Goal: Information Seeking & Learning: Learn about a topic

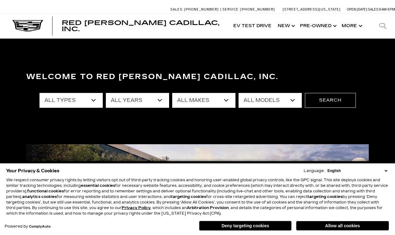
scroll to position [3, 0]
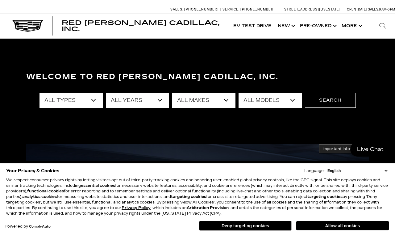
click at [270, 228] on button "Deny targeting cookies" at bounding box center [245, 226] width 93 height 10
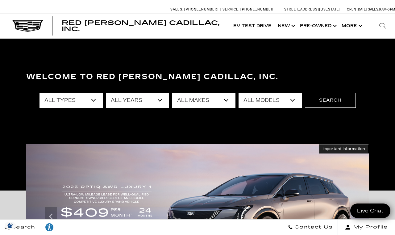
click at [271, 101] on select "All Models [US_STATE] Corvette Grand Sport Crosstrek Crown Signia CT4 CT5 Duran…" at bounding box center [269, 100] width 63 height 15
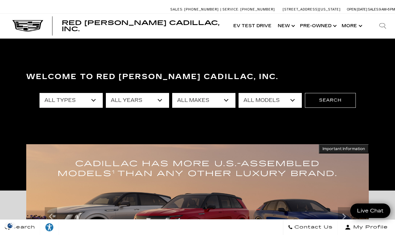
select select "Corvette Grand Sport"
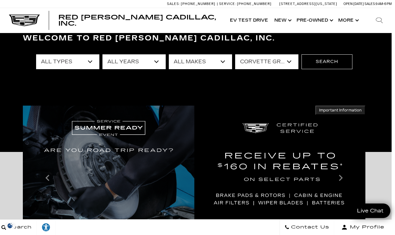
scroll to position [42, 4]
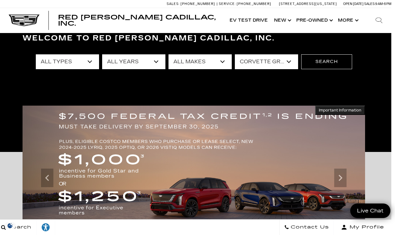
click at [272, 64] on select "All Models [US_STATE] Corvette Grand Sport Crosstrek Crown Signia CT4 CT5 Duran…" at bounding box center [266, 61] width 63 height 15
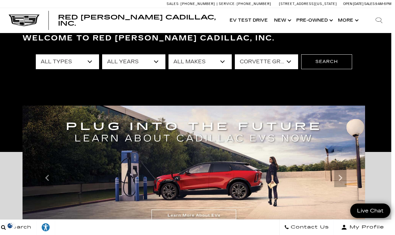
click at [324, 64] on button "Search" at bounding box center [326, 61] width 51 height 15
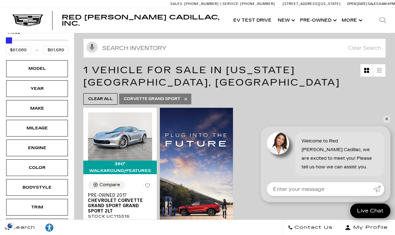
scroll to position [72, 0]
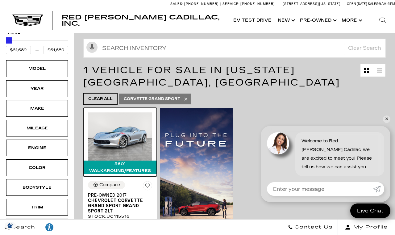
click at [133, 133] on img at bounding box center [120, 136] width 64 height 48
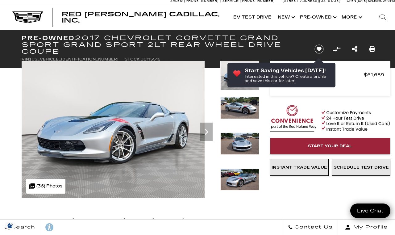
scroll to position [3, 0]
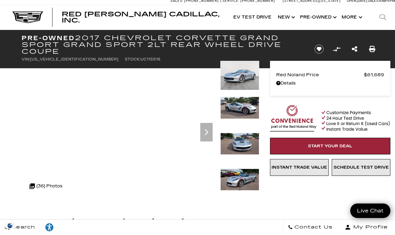
click at [46, 182] on div ".cls-1, .cls-3 { fill: #c50033; } .cls-1 { clip-rule: evenodd; } .cls-2 { clip-…" at bounding box center [45, 186] width 39 height 15
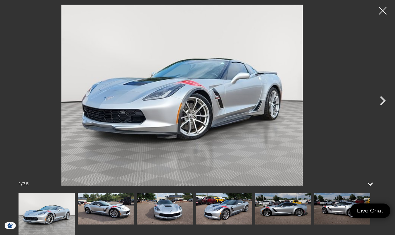
click at [381, 108] on icon "Next" at bounding box center [382, 100] width 19 height 19
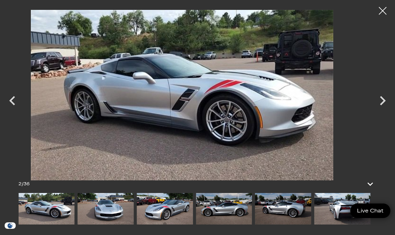
click at [382, 105] on icon "Next" at bounding box center [382, 100] width 19 height 19
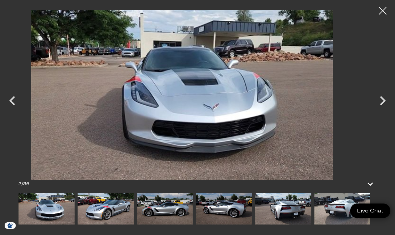
click at [382, 106] on icon "Next" at bounding box center [382, 100] width 19 height 19
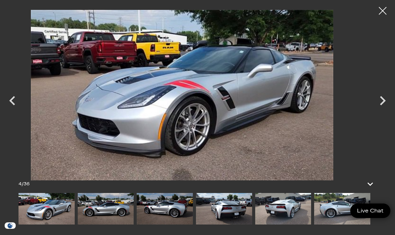
click at [386, 104] on icon "Next" at bounding box center [382, 100] width 19 height 19
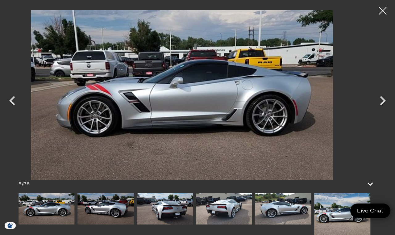
click at [384, 105] on icon "Next" at bounding box center [382, 100] width 19 height 19
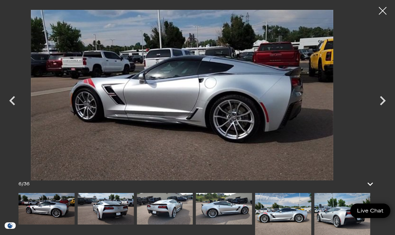
click at [383, 104] on icon "Next" at bounding box center [382, 100] width 19 height 19
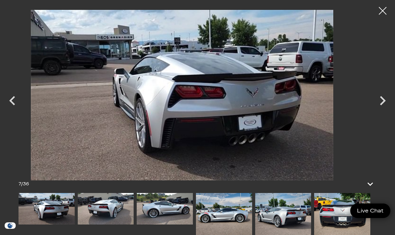
click at [386, 103] on icon "Next" at bounding box center [382, 100] width 19 height 19
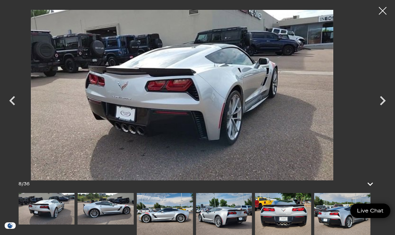
click at [386, 100] on icon "Next" at bounding box center [382, 100] width 19 height 19
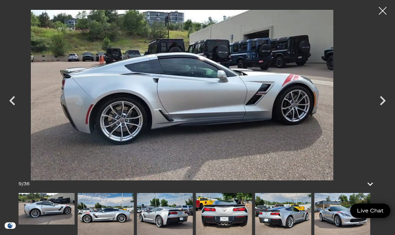
click at [382, 107] on icon "Next" at bounding box center [382, 100] width 19 height 19
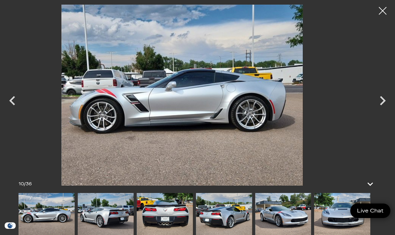
click at [385, 102] on icon "Next" at bounding box center [382, 100] width 19 height 19
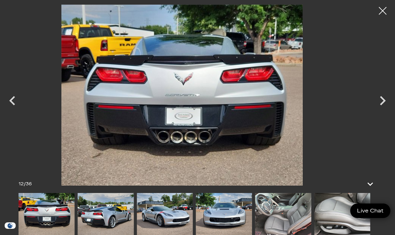
click at [380, 107] on icon "Next" at bounding box center [382, 100] width 19 height 19
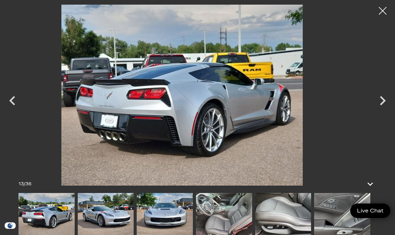
click at [384, 104] on icon "Next" at bounding box center [382, 100] width 19 height 19
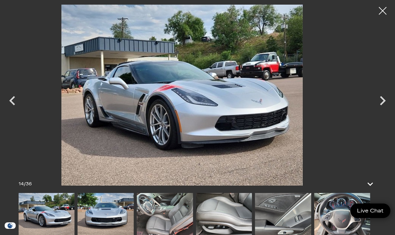
click at [383, 107] on icon "Next" at bounding box center [382, 100] width 19 height 19
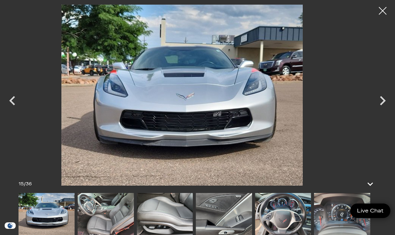
click at [382, 104] on icon "Next" at bounding box center [383, 100] width 6 height 9
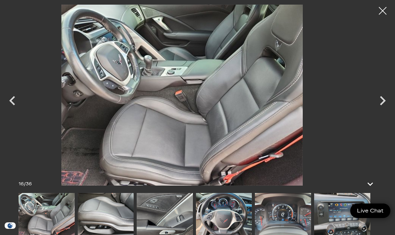
click at [383, 103] on icon "Next" at bounding box center [383, 100] width 6 height 9
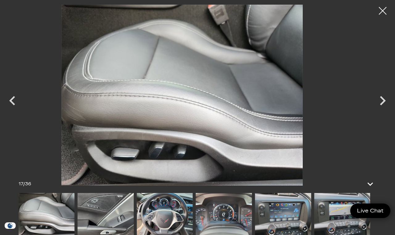
click at [383, 105] on icon "Next" at bounding box center [382, 100] width 19 height 19
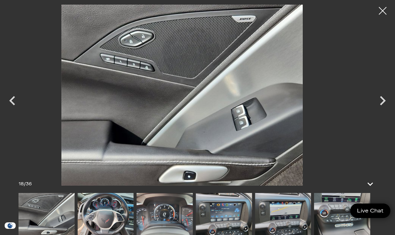
click at [383, 103] on icon "Next" at bounding box center [383, 100] width 6 height 9
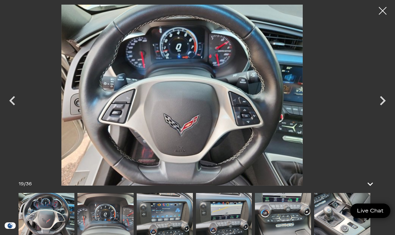
click at [382, 105] on icon "Next" at bounding box center [382, 100] width 19 height 19
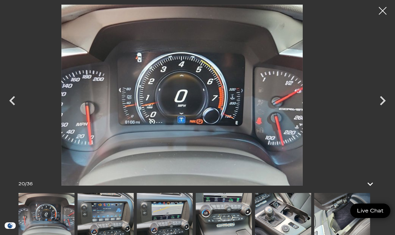
click at [382, 103] on icon "Next" at bounding box center [383, 100] width 6 height 9
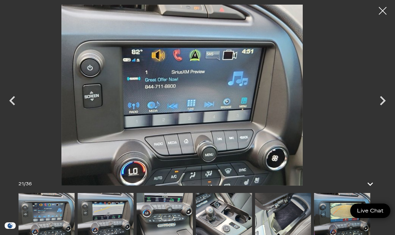
click at [380, 105] on icon "Next" at bounding box center [382, 100] width 19 height 19
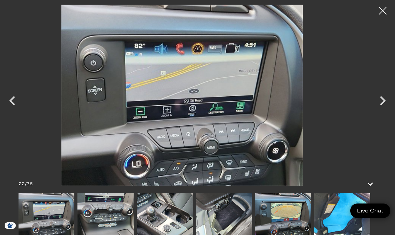
click at [380, 105] on icon "Next" at bounding box center [382, 100] width 19 height 19
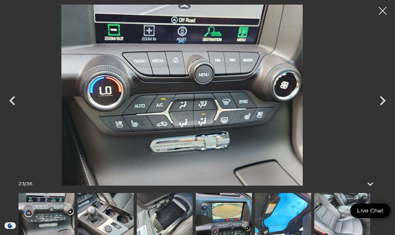
click at [382, 106] on icon "Next" at bounding box center [382, 100] width 19 height 19
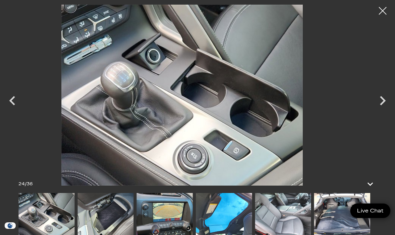
click at [382, 104] on icon "Next" at bounding box center [382, 100] width 19 height 19
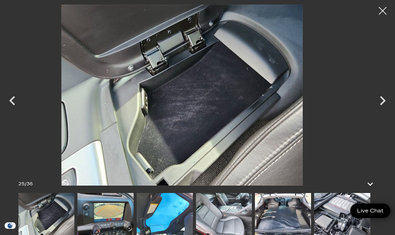
click at [380, 108] on icon "Next" at bounding box center [382, 100] width 19 height 19
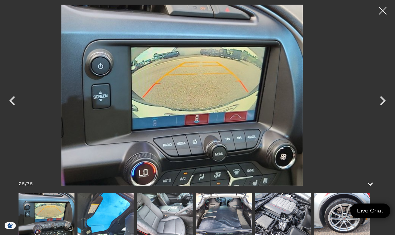
click at [380, 104] on icon "Next" at bounding box center [383, 100] width 6 height 9
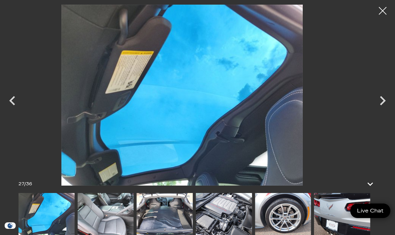
click at [379, 106] on icon "Next" at bounding box center [382, 100] width 19 height 19
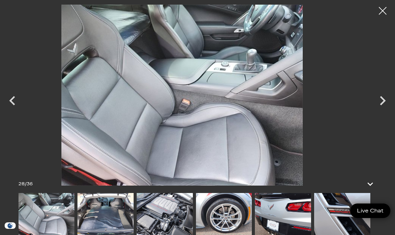
click at [382, 106] on icon "Next" at bounding box center [382, 100] width 19 height 19
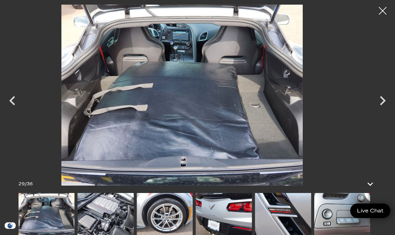
click at [381, 103] on icon "Next" at bounding box center [383, 100] width 6 height 9
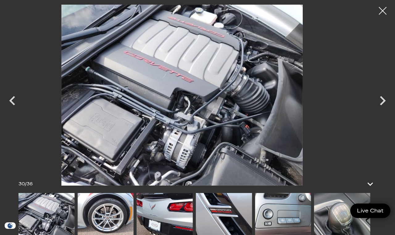
click at [378, 105] on icon "Next" at bounding box center [382, 100] width 19 height 19
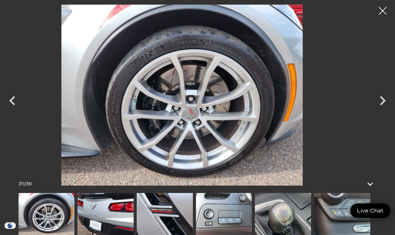
click at [381, 103] on icon "Next" at bounding box center [383, 100] width 6 height 9
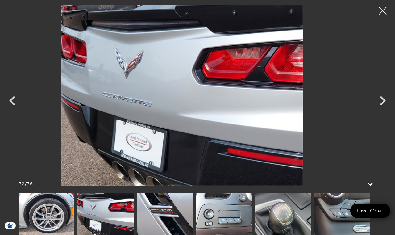
click at [385, 103] on icon "Next" at bounding box center [382, 100] width 19 height 19
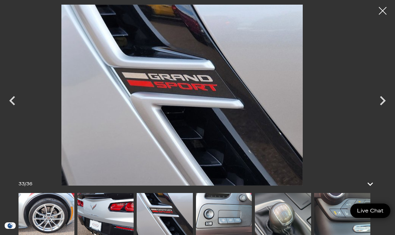
click at [382, 106] on icon "Next" at bounding box center [382, 100] width 19 height 19
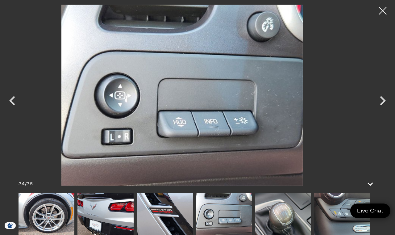
click at [384, 105] on icon "Next" at bounding box center [382, 100] width 19 height 19
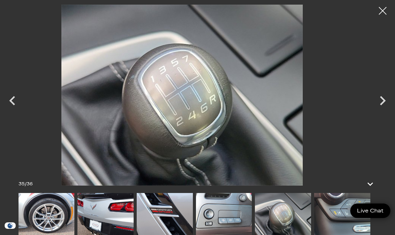
click at [381, 106] on icon "Next" at bounding box center [382, 100] width 19 height 19
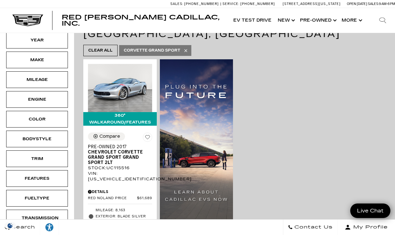
scroll to position [121, 0]
click at [105, 47] on span "Clear All" at bounding box center [100, 51] width 24 height 8
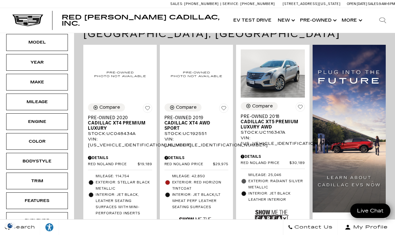
type input "$19,189"
type input "$195,000"
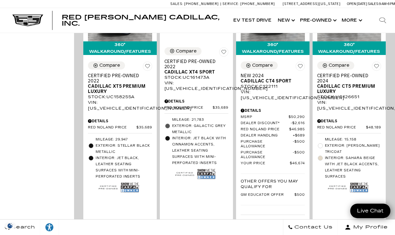
scroll to position [438, 0]
click at [386, 177] on div "360° WalkAround/Features Compare Certified Pre-Owned 2024 Cadillac CT5 Premium …" at bounding box center [349, 134] width 76 height 295
click at [387, 179] on div "360° WalkAround/Features Compare Certified Pre-Owned 2024 Cadillac CT5 Premium …" at bounding box center [349, 134] width 76 height 295
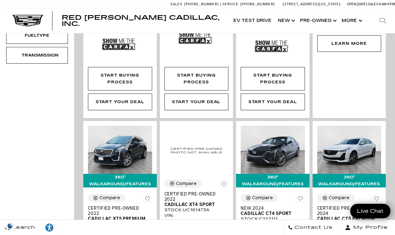
scroll to position [305, 0]
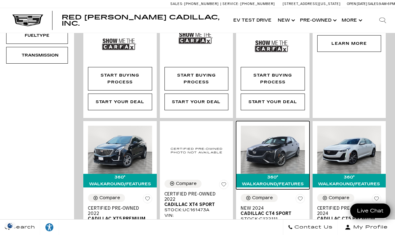
click at [280, 147] on img at bounding box center [273, 150] width 64 height 48
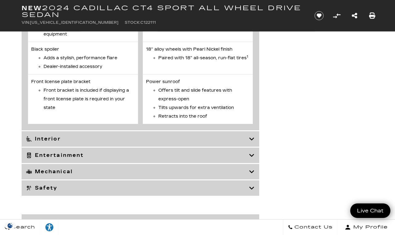
scroll to position [2892, 0]
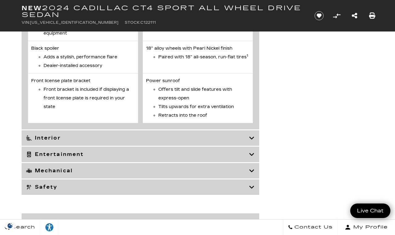
click at [65, 174] on h3 "Mechanical" at bounding box center [137, 170] width 223 height 6
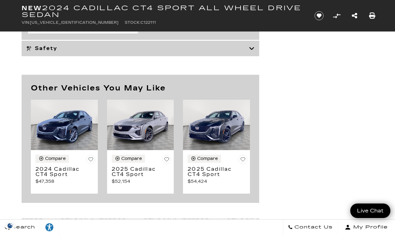
scroll to position [2775, 0]
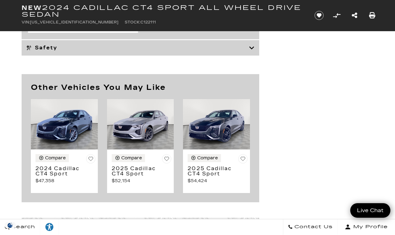
click at [229, 123] on img at bounding box center [216, 124] width 67 height 50
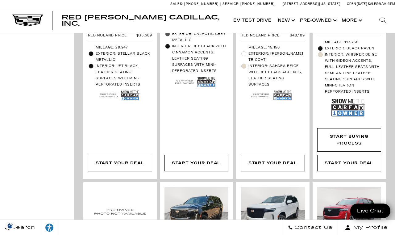
scroll to position [544, 0]
click at [289, 102] on img at bounding box center [282, 95] width 19 height 13
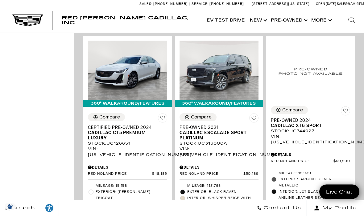
scroll to position [650, 0]
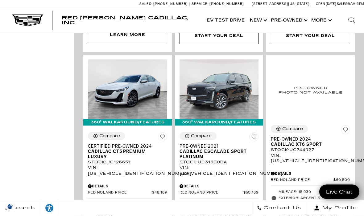
scroll to position [631, 0]
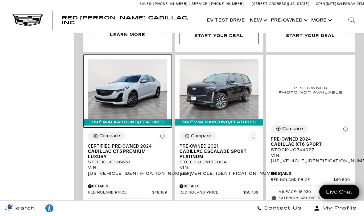
click at [137, 67] on img at bounding box center [127, 89] width 79 height 59
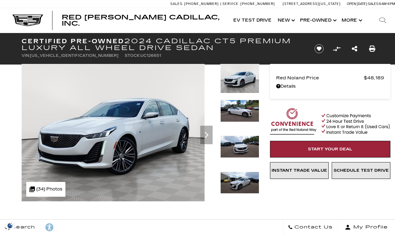
scroll to position [3, 0]
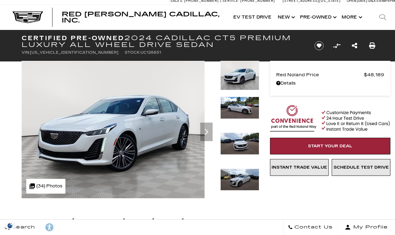
click at [154, 159] on img at bounding box center [113, 129] width 183 height 137
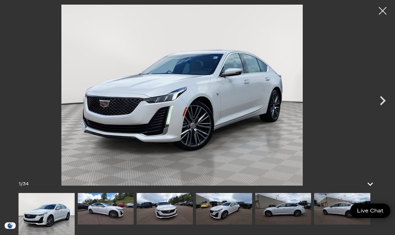
click at [383, 106] on icon "Next" at bounding box center [382, 100] width 19 height 19
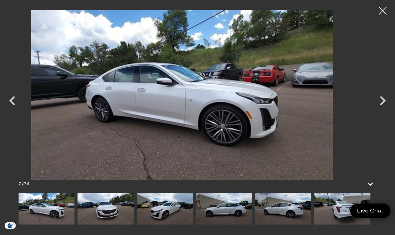
click at [380, 106] on icon "Next" at bounding box center [382, 100] width 19 height 19
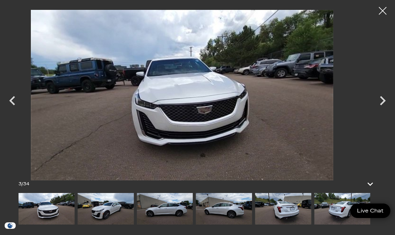
click at [380, 106] on icon "Next" at bounding box center [382, 100] width 19 height 19
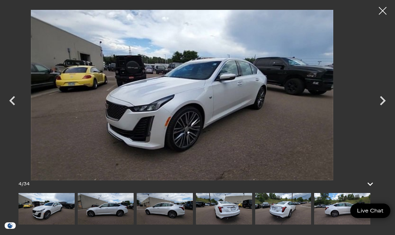
click at [381, 106] on icon "Next" at bounding box center [382, 100] width 19 height 19
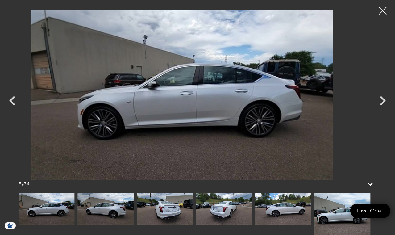
click at [380, 108] on icon "Next" at bounding box center [382, 100] width 19 height 19
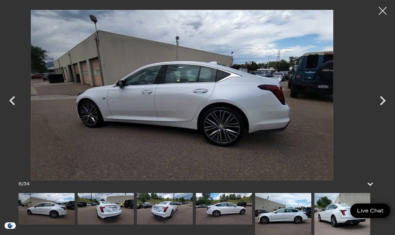
click at [383, 106] on icon "Next" at bounding box center [382, 100] width 19 height 19
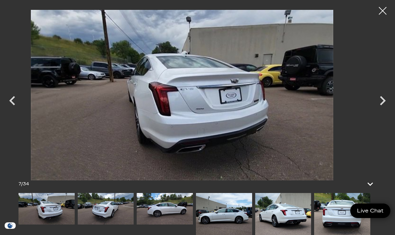
click at [382, 105] on icon "Next" at bounding box center [382, 100] width 19 height 19
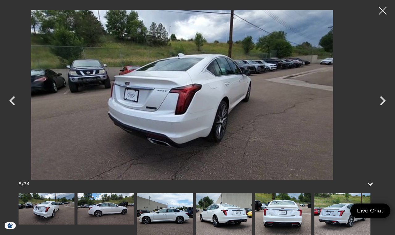
click at [381, 106] on icon "Next" at bounding box center [382, 100] width 19 height 19
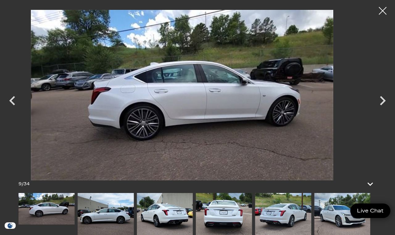
click at [383, 105] on icon "Next" at bounding box center [382, 100] width 19 height 19
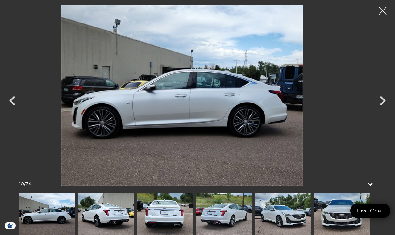
click at [384, 105] on icon "Next" at bounding box center [382, 100] width 19 height 19
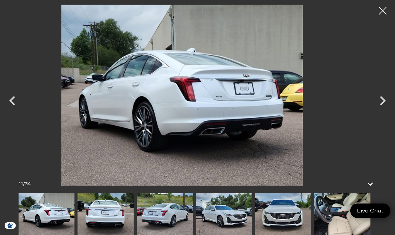
click at [381, 106] on icon "Next" at bounding box center [382, 100] width 19 height 19
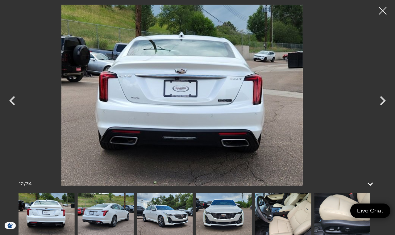
click at [382, 103] on icon "Next" at bounding box center [383, 100] width 6 height 9
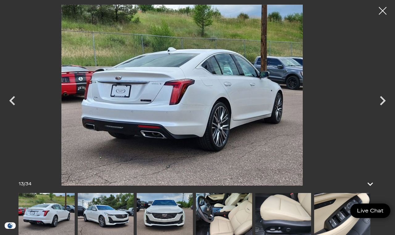
click at [383, 105] on icon "Next" at bounding box center [382, 100] width 19 height 19
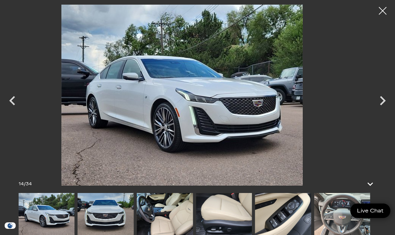
click at [383, 106] on icon "Next" at bounding box center [382, 100] width 19 height 19
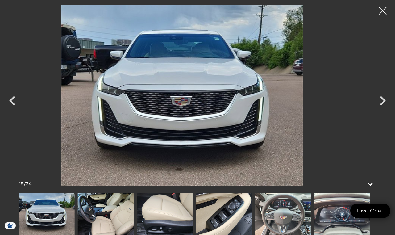
click at [382, 105] on icon "Next" at bounding box center [382, 100] width 19 height 19
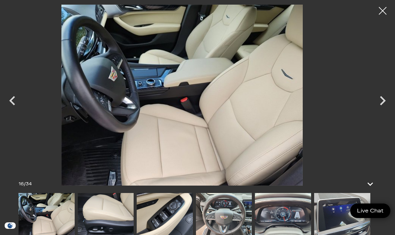
click at [380, 105] on icon "Next" at bounding box center [382, 100] width 19 height 19
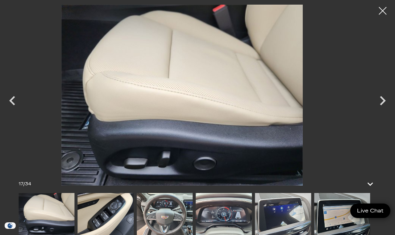
click at [382, 104] on icon "Next" at bounding box center [383, 100] width 6 height 9
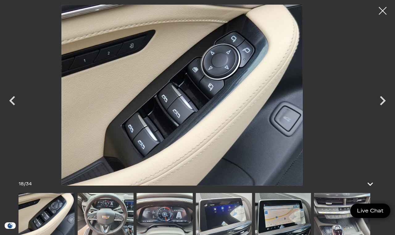
click at [383, 104] on icon "Next" at bounding box center [382, 100] width 19 height 19
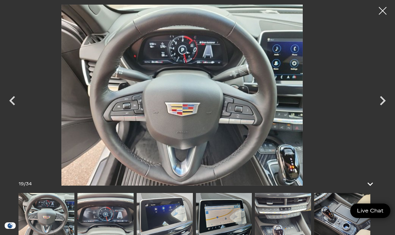
click at [383, 103] on icon "Next" at bounding box center [383, 100] width 6 height 9
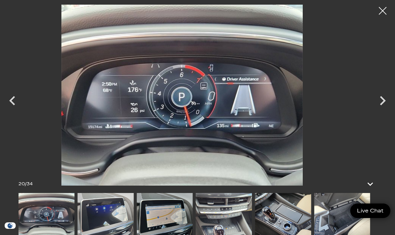
click at [382, 104] on icon "Next" at bounding box center [383, 100] width 6 height 9
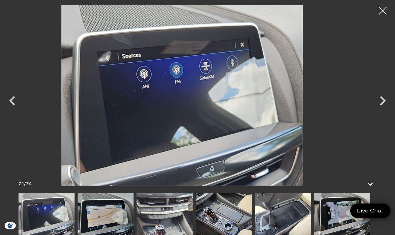
click at [384, 103] on icon "Next" at bounding box center [382, 100] width 19 height 19
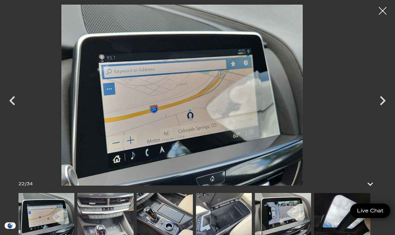
click at [382, 105] on icon "Next" at bounding box center [382, 100] width 19 height 19
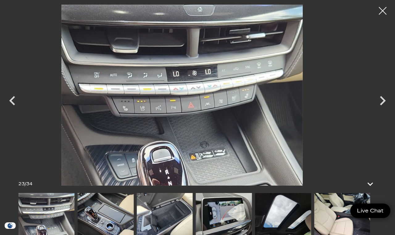
click at [382, 105] on icon "Next" at bounding box center [382, 100] width 19 height 19
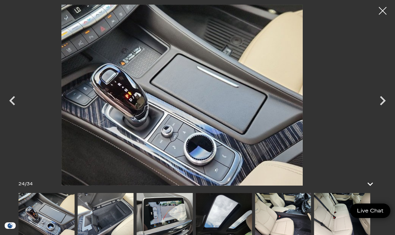
click at [382, 104] on icon "Next" at bounding box center [382, 100] width 19 height 19
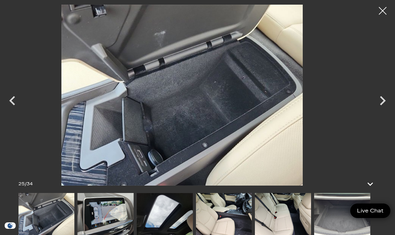
click at [381, 105] on icon "Next" at bounding box center [382, 100] width 19 height 19
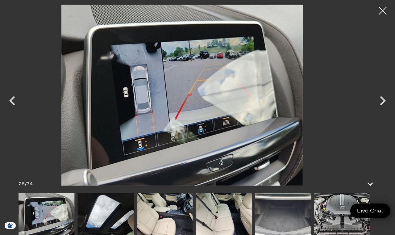
click at [382, 106] on icon "Next" at bounding box center [382, 100] width 19 height 19
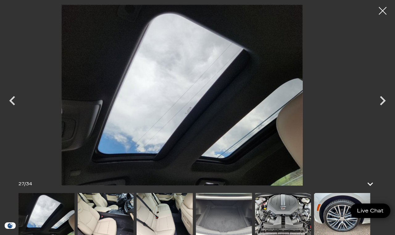
click at [381, 103] on icon "Next" at bounding box center [383, 100] width 6 height 9
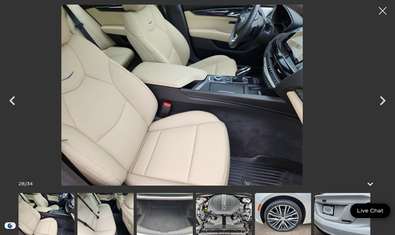
click at [383, 103] on icon "Next" at bounding box center [382, 100] width 19 height 19
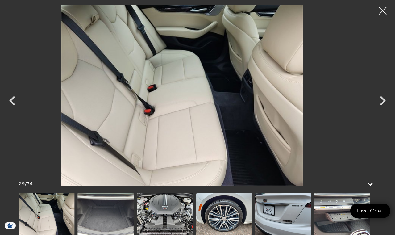
click at [379, 104] on icon "Next" at bounding box center [382, 100] width 19 height 19
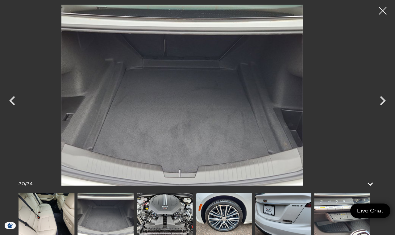
click at [381, 104] on icon "Next" at bounding box center [383, 100] width 6 height 9
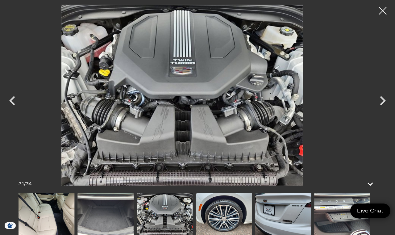
click at [383, 104] on icon "Next" at bounding box center [382, 100] width 19 height 19
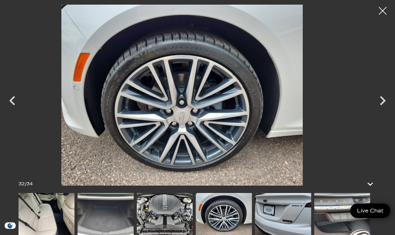
click at [380, 106] on icon "Next" at bounding box center [382, 100] width 19 height 19
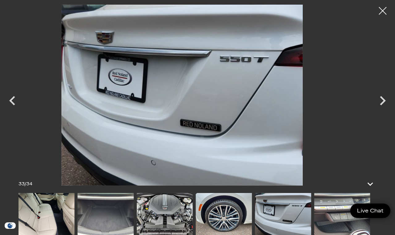
click at [383, 104] on icon "Next" at bounding box center [382, 100] width 19 height 19
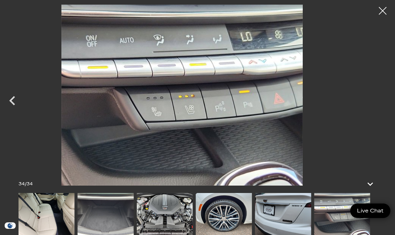
click at [12, 102] on icon "Previous" at bounding box center [12, 100] width 6 height 9
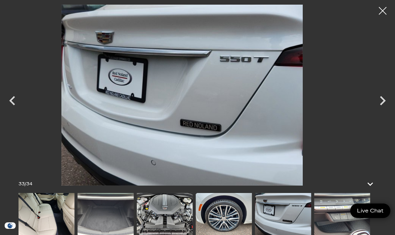
click at [382, 105] on icon "Next" at bounding box center [382, 100] width 19 height 19
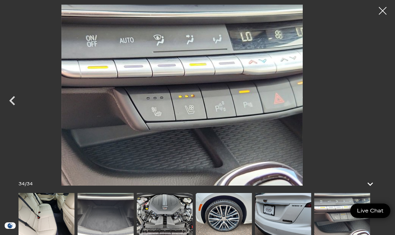
click at [382, 13] on div at bounding box center [382, 10] width 15 height 15
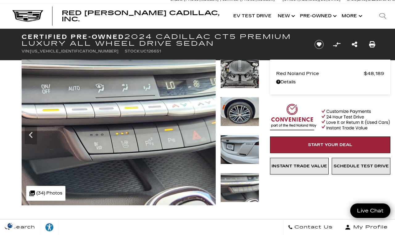
scroll to position [0, 0]
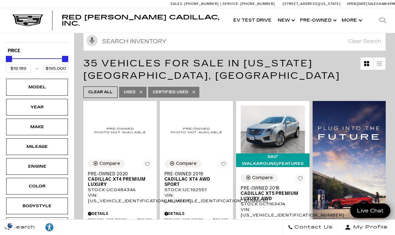
scroll to position [76, 0]
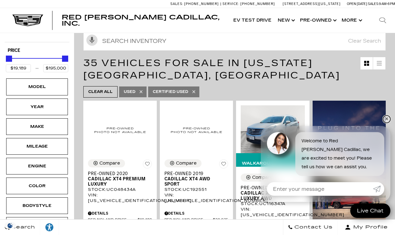
click at [387, 123] on link "✕" at bounding box center [386, 118] width 7 height 7
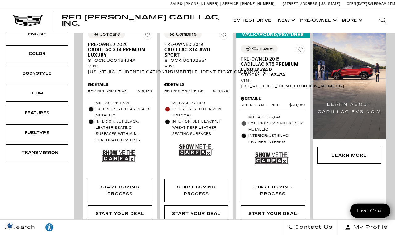
scroll to position [0, 0]
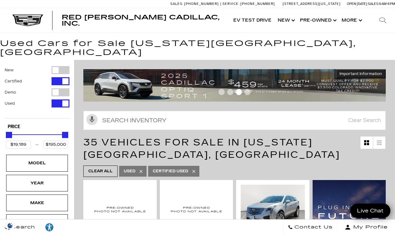
click at [59, 88] on div "Filter by Vehicle Type" at bounding box center [61, 92] width 18 height 8
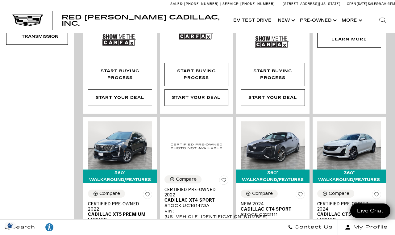
scroll to position [324, 0]
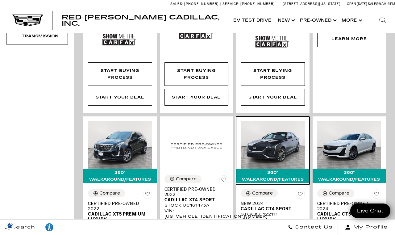
click at [274, 148] on img at bounding box center [273, 145] width 64 height 48
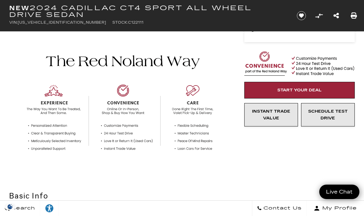
scroll to position [164, 0]
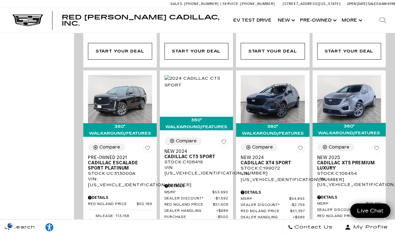
scroll to position [666, 0]
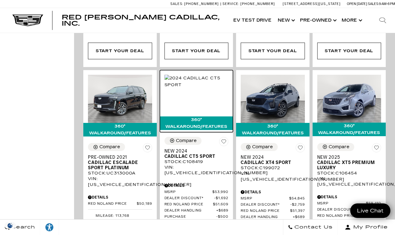
click at [210, 88] on img at bounding box center [196, 82] width 64 height 14
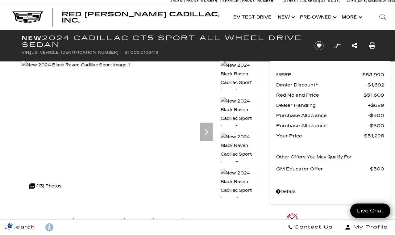
scroll to position [3, 0]
click at [53, 179] on div ".cls-1, .cls-3 { fill: #c50033; } .cls-1 { clip-rule: evenodd; } .cls-2 { clip-…" at bounding box center [45, 186] width 38 height 15
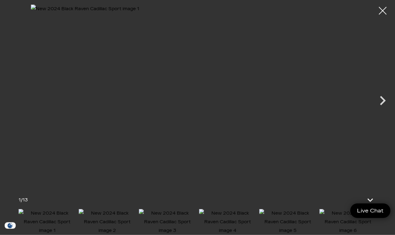
scroll to position [74, 0]
click at [381, 105] on icon "Next" at bounding box center [383, 100] width 6 height 9
click at [381, 110] on icon "Next" at bounding box center [382, 100] width 19 height 19
click at [383, 110] on icon "Next" at bounding box center [382, 100] width 19 height 19
click at [382, 105] on icon "Next" at bounding box center [383, 100] width 6 height 9
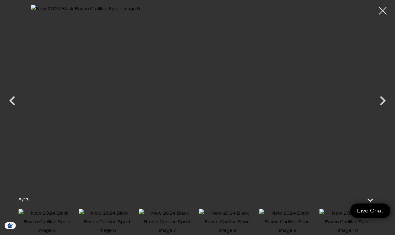
click at [380, 110] on icon "Next" at bounding box center [382, 100] width 19 height 19
click at [385, 110] on icon "Next" at bounding box center [382, 100] width 19 height 19
click at [381, 105] on icon "Next" at bounding box center [383, 100] width 6 height 9
click at [384, 110] on icon "Next" at bounding box center [382, 100] width 19 height 19
click at [383, 110] on icon "Next" at bounding box center [382, 100] width 19 height 19
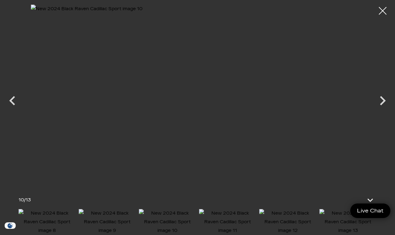
click at [384, 110] on icon "Next" at bounding box center [382, 100] width 19 height 19
click at [382, 105] on icon "Next" at bounding box center [383, 100] width 6 height 9
click at [385, 110] on icon "Next" at bounding box center [382, 100] width 19 height 19
click at [385, 10] on div at bounding box center [382, 10] width 15 height 15
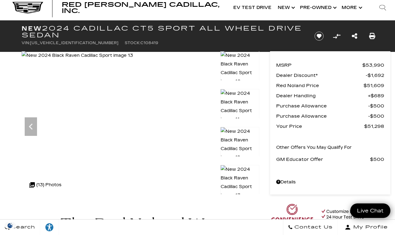
scroll to position [0, 0]
